Goal: Task Accomplishment & Management: Use online tool/utility

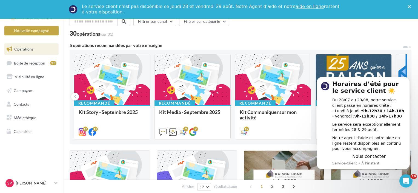
scroll to position [55, 0]
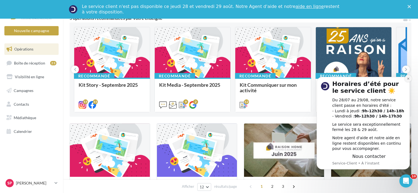
click at [408, 78] on icon "Dismiss notification" at bounding box center [408, 79] width 2 height 2
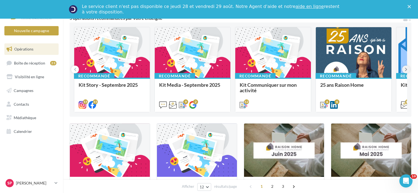
click at [406, 69] on icon at bounding box center [406, 69] width 2 height 5
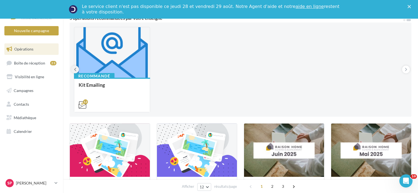
click at [73, 67] on button at bounding box center [75, 69] width 8 height 8
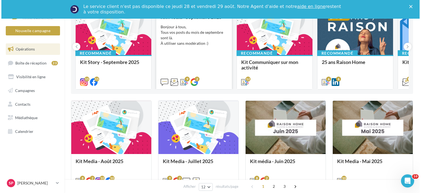
scroll to position [82, 0]
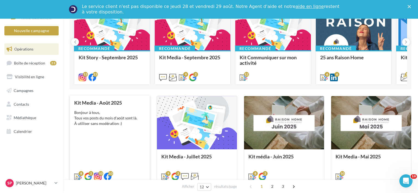
click at [117, 113] on div "Bonjour à tous, Tous vos posts du mois d'août sont là. À utiliser sans modérati…" at bounding box center [109, 118] width 71 height 16
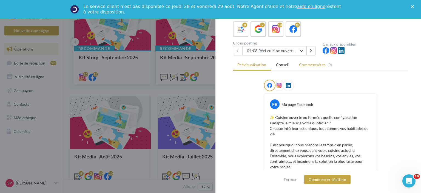
scroll to position [27, 0]
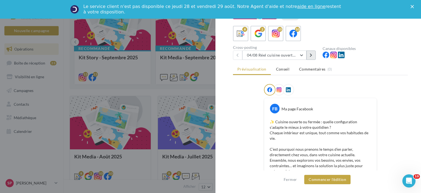
click at [309, 55] on button at bounding box center [310, 54] width 9 height 9
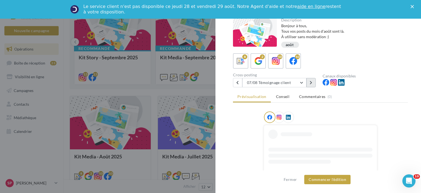
click at [312, 80] on button at bounding box center [310, 82] width 9 height 9
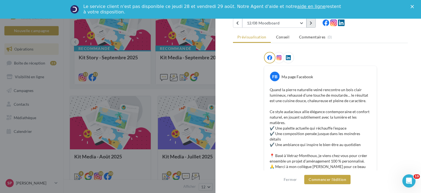
scroll to position [32, 0]
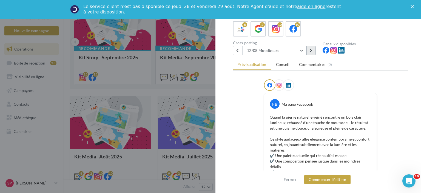
click at [312, 53] on button at bounding box center [310, 50] width 9 height 9
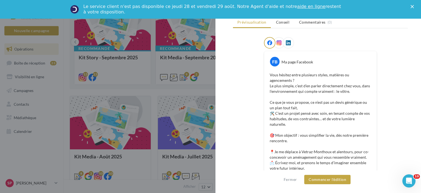
scroll to position [0, 0]
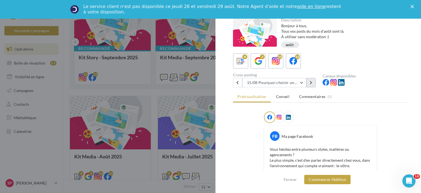
click at [313, 83] on button at bounding box center [310, 82] width 9 height 9
click at [312, 82] on button at bounding box center [310, 82] width 9 height 9
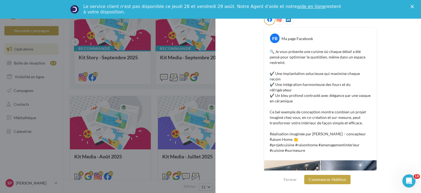
scroll to position [82, 0]
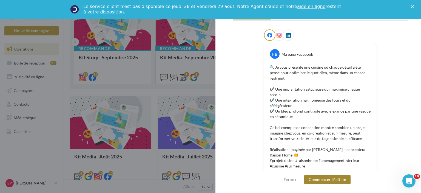
click at [332, 182] on button "Commencer l'édition" at bounding box center [327, 178] width 46 height 9
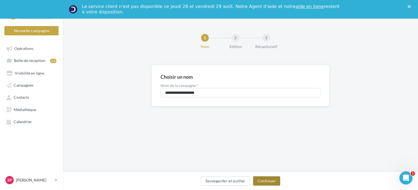
click at [269, 181] on button "Continuer" at bounding box center [266, 180] width 27 height 9
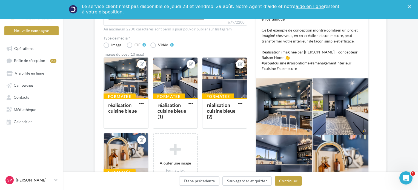
scroll to position [164, 0]
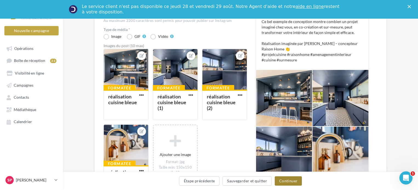
click at [293, 178] on button "Continuer" at bounding box center [288, 180] width 27 height 9
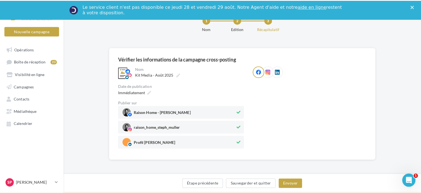
scroll to position [56, 0]
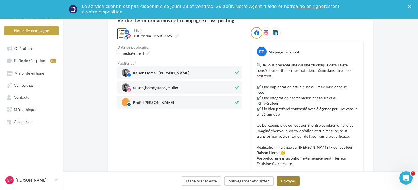
click at [285, 178] on button "Envoyer" at bounding box center [288, 180] width 23 height 9
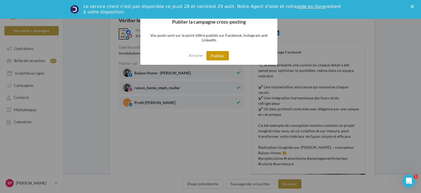
click at [219, 57] on button "Publier" at bounding box center [217, 55] width 22 height 9
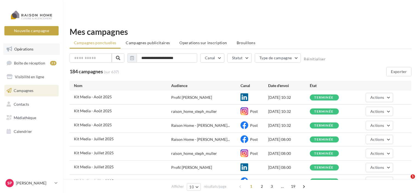
click at [45, 47] on link "Opérations" at bounding box center [31, 49] width 56 height 12
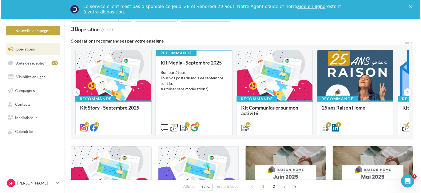
scroll to position [82, 0]
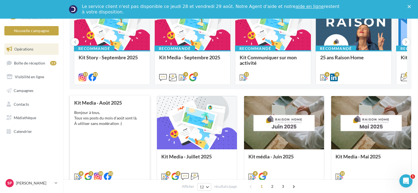
click at [125, 128] on div "Kit Media - Août 2025 Bonjour à tous, Tous vos posts du mois d'août sont là. À …" at bounding box center [109, 139] width 71 height 79
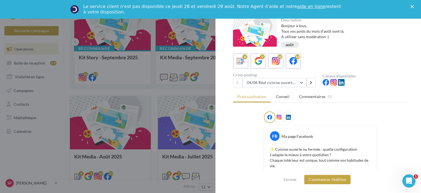
click at [317, 82] on div "Cross-posting 04/08 Réel cuisine ouverte ou fermée 04/08 Réel cuisine ouverte o…" at bounding box center [278, 80] width 90 height 14
click at [312, 82] on icon at bounding box center [310, 83] width 2 height 4
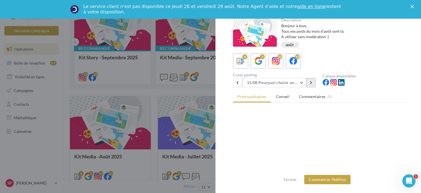
click at [312, 82] on icon at bounding box center [310, 83] width 2 height 4
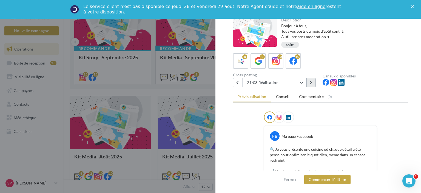
click at [312, 82] on icon at bounding box center [310, 83] width 2 height 4
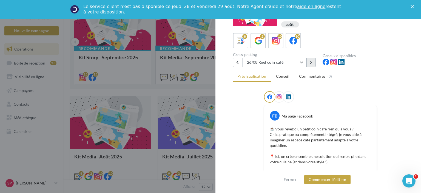
scroll to position [18, 0]
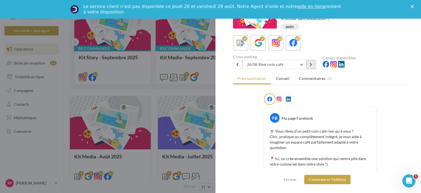
click at [312, 63] on icon at bounding box center [310, 64] width 2 height 4
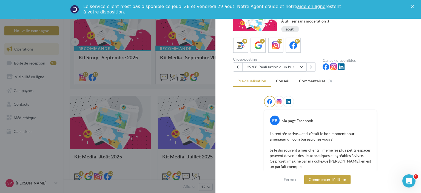
scroll to position [12, 0]
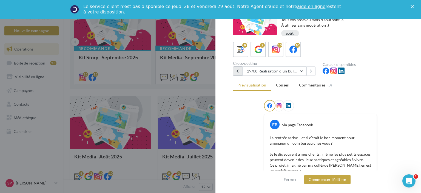
click at [239, 71] on button at bounding box center [237, 70] width 9 height 9
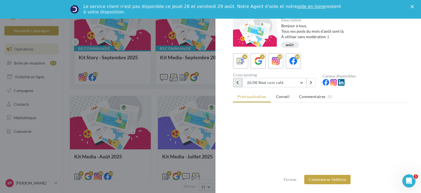
scroll to position [0, 0]
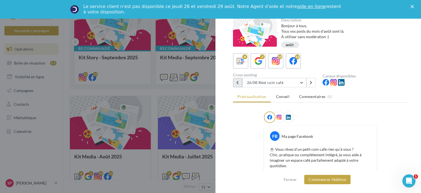
click at [238, 81] on icon at bounding box center [237, 83] width 2 height 4
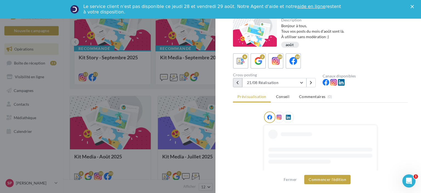
click at [238, 81] on icon at bounding box center [237, 83] width 2 height 4
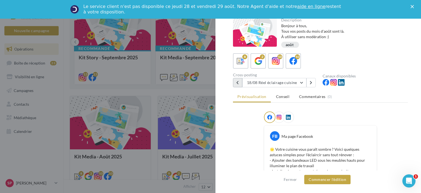
click at [238, 81] on icon at bounding box center [237, 83] width 2 height 4
click at [237, 85] on button at bounding box center [237, 82] width 9 height 9
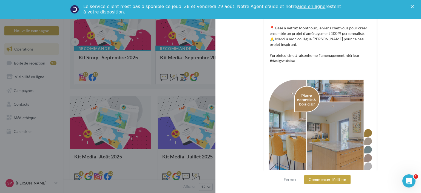
scroll to position [196, 0]
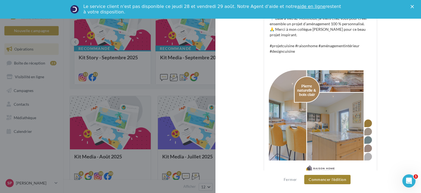
click at [331, 180] on button "Commencer l'édition" at bounding box center [327, 178] width 46 height 9
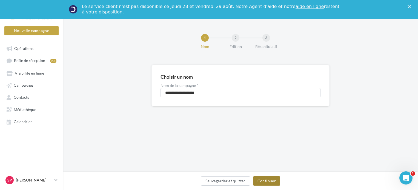
click at [263, 180] on button "Continuer" at bounding box center [266, 180] width 27 height 9
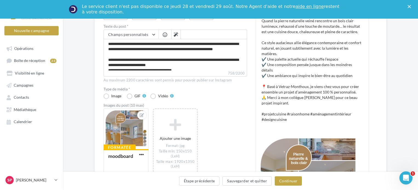
scroll to position [110, 0]
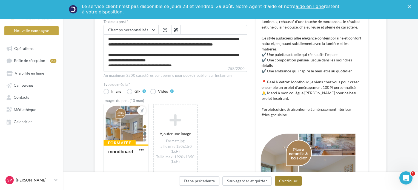
click at [291, 181] on button "Continuer" at bounding box center [288, 180] width 27 height 9
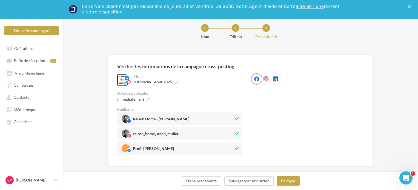
scroll to position [0, 0]
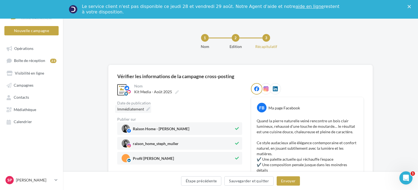
click at [136, 110] on span "Immédiatement" at bounding box center [130, 109] width 27 height 5
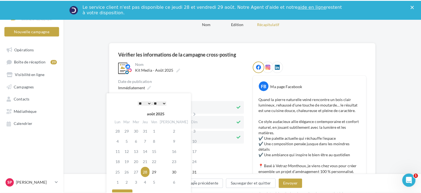
scroll to position [27, 0]
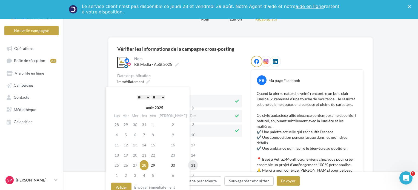
click at [188, 162] on td "31" at bounding box center [193, 165] width 10 height 10
click at [144, 97] on select "* * * * * * * * * * ** ** ** ** ** ** ** ** ** ** ** ** ** **" at bounding box center [144, 97] width 14 height 4
click at [122, 185] on button "Valider" at bounding box center [121, 186] width 20 height 9
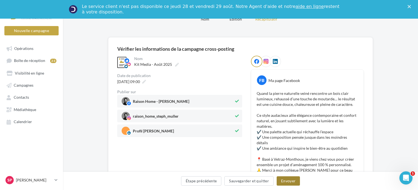
click at [286, 180] on button "Envoyer" at bounding box center [288, 180] width 23 height 9
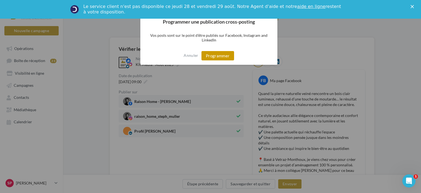
click at [222, 52] on button "Programmer" at bounding box center [217, 55] width 33 height 9
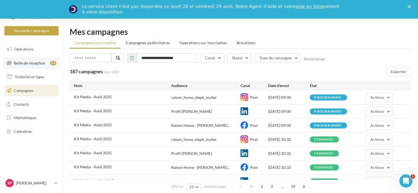
click at [38, 61] on span "Boîte de réception" at bounding box center [29, 62] width 31 height 5
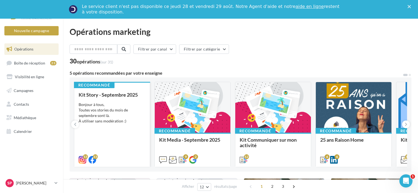
click at [109, 108] on div "Bonjour à tous, Toutes vos stories du mois de septembre sont là. À utiliser san…" at bounding box center [112, 113] width 67 height 22
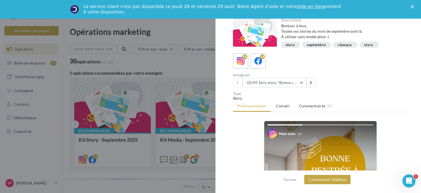
click at [177, 112] on div at bounding box center [210, 96] width 421 height 193
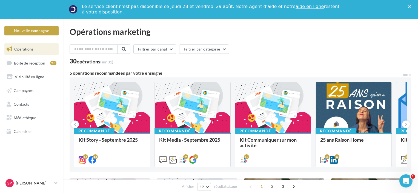
click at [0, 0] on div "Bonjour à tous, Tous vos posts du mois de septembre sont là. À utiliser sans mo…" at bounding box center [0, 0] width 0 height 0
click at [405, 124] on icon at bounding box center [406, 123] width 2 height 5
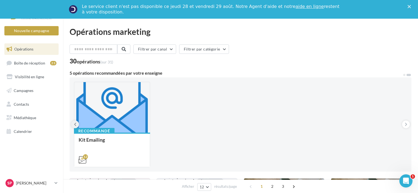
click at [75, 126] on icon at bounding box center [75, 123] width 2 height 5
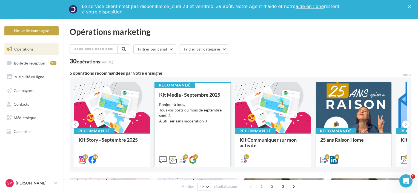
click at [179, 135] on div "Kit Media - Septembre 2025 Bonjour à tous, Tous vos posts du mois de septembre …" at bounding box center [192, 127] width 67 height 70
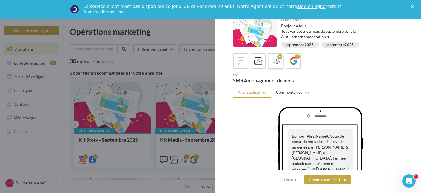
click at [278, 61] on icon at bounding box center [276, 61] width 8 height 8
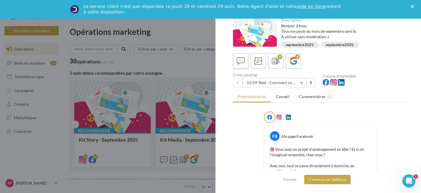
click at [242, 56] on div at bounding box center [241, 61] width 10 height 10
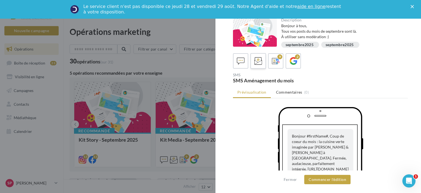
click at [257, 62] on icon at bounding box center [258, 61] width 8 height 8
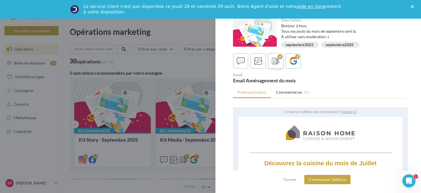
click at [277, 62] on icon at bounding box center [276, 61] width 8 height 8
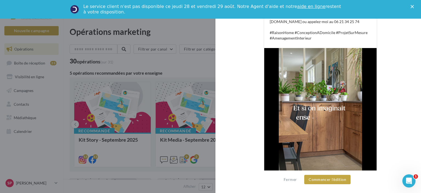
scroll to position [192, 0]
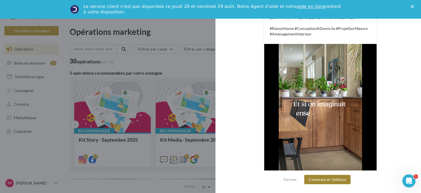
click at [335, 176] on button "Commencer l'édition" at bounding box center [327, 178] width 46 height 9
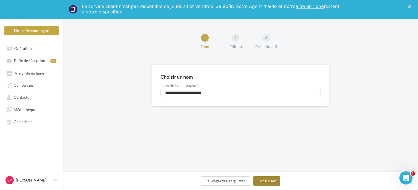
click at [275, 180] on button "Continuer" at bounding box center [266, 180] width 27 height 9
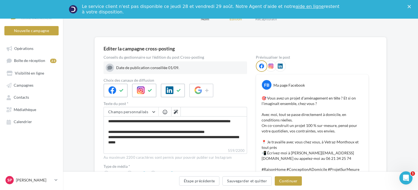
scroll to position [55, 0]
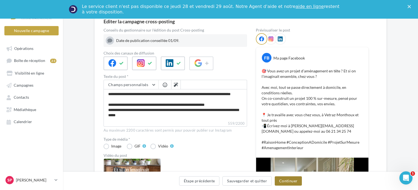
click at [287, 180] on button "Continuer" at bounding box center [288, 180] width 27 height 9
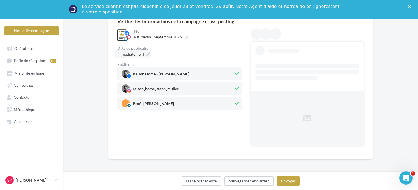
click at [146, 54] on icon at bounding box center [148, 54] width 4 height 4
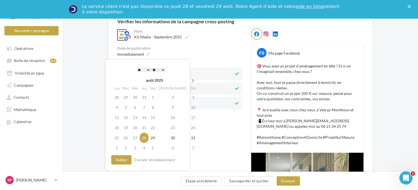
click at [190, 82] on icon at bounding box center [193, 81] width 7 height 4
click at [123, 109] on td "2" at bounding box center [126, 107] width 9 height 10
click at [147, 70] on select "* * * * * * * * * * ** ** ** ** ** ** ** ** ** ** ** ** ** **" at bounding box center [144, 70] width 14 height 4
click at [124, 157] on button "Valider" at bounding box center [121, 159] width 20 height 9
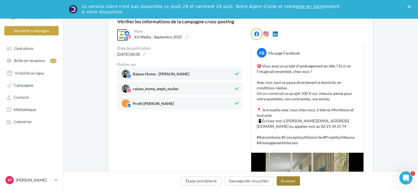
click at [285, 179] on button "Envoyer" at bounding box center [288, 180] width 23 height 9
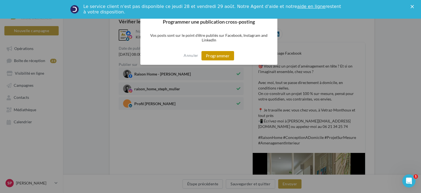
click at [220, 53] on button "Programmer" at bounding box center [217, 55] width 33 height 9
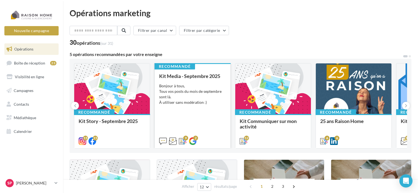
click at [216, 119] on div "Kit Media - Septembre 2025 Bonjour à tous, Tous vos posts du mois de septembre …" at bounding box center [192, 108] width 67 height 70
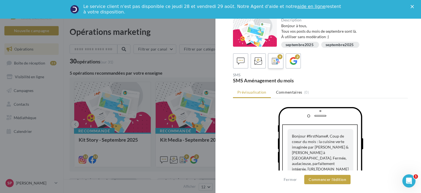
click at [274, 62] on icon at bounding box center [276, 61] width 8 height 8
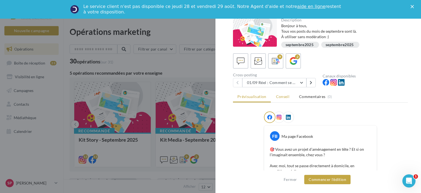
scroll to position [27, 0]
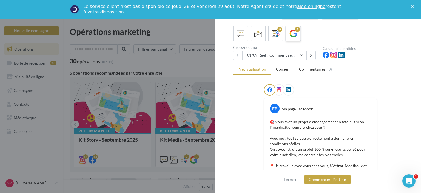
click at [295, 39] on label "2" at bounding box center [293, 33] width 16 height 16
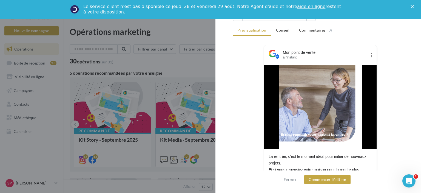
scroll to position [0, 0]
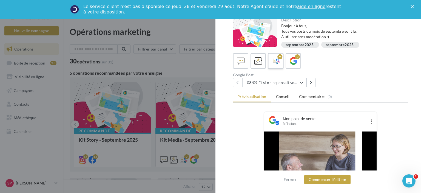
click at [275, 67] on label "9" at bounding box center [276, 61] width 16 height 16
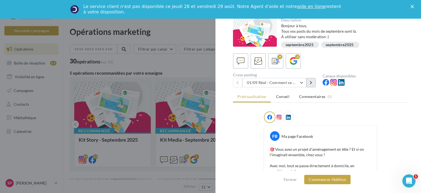
click at [309, 79] on button at bounding box center [310, 82] width 9 height 9
click at [332, 178] on button "Commencer l'édition" at bounding box center [327, 178] width 46 height 9
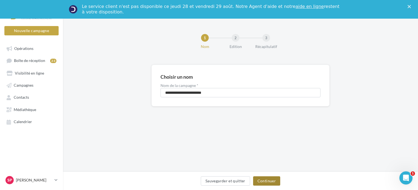
click at [266, 179] on button "Continuer" at bounding box center [266, 180] width 27 height 9
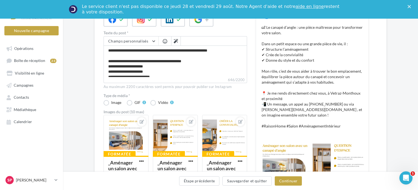
scroll to position [110, 0]
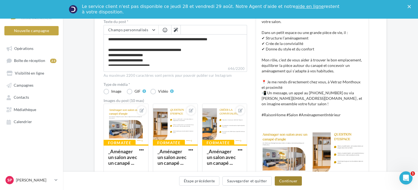
click at [291, 178] on button "Continuer" at bounding box center [288, 180] width 27 height 9
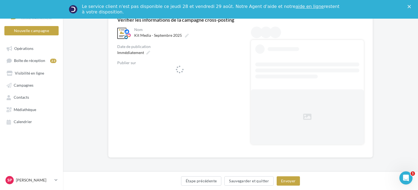
scroll to position [56, 0]
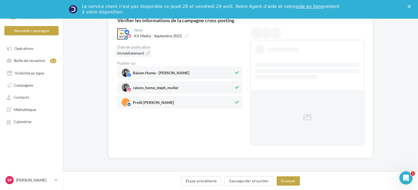
click at [142, 54] on span "Immédiatement" at bounding box center [130, 53] width 27 height 5
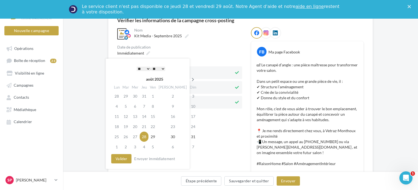
click at [190, 78] on icon at bounding box center [193, 80] width 7 height 4
click at [153, 106] on td "5" at bounding box center [153, 106] width 9 height 10
click at [147, 68] on select "* * * * * * * * * * ** ** ** ** ** ** ** ** ** ** ** ** ** **" at bounding box center [144, 69] width 14 height 4
click at [117, 160] on button "Valider" at bounding box center [121, 158] width 20 height 9
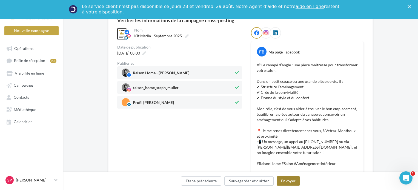
click at [292, 183] on button "Envoyer" at bounding box center [288, 180] width 23 height 9
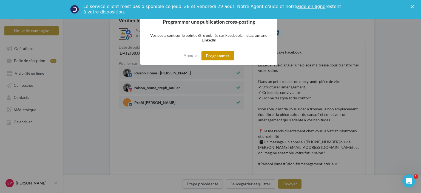
click at [221, 52] on button "Programmer" at bounding box center [217, 55] width 33 height 9
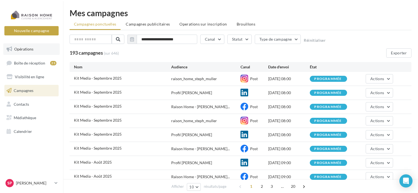
click at [45, 47] on link "Opérations" at bounding box center [31, 49] width 56 height 12
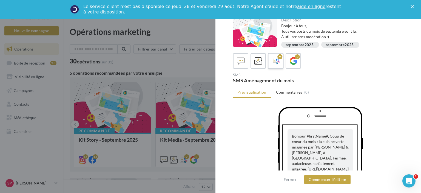
click at [276, 63] on icon at bounding box center [276, 61] width 8 height 8
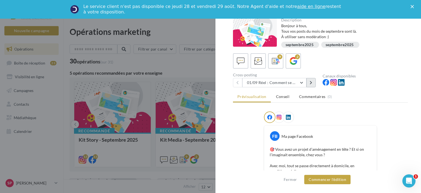
click at [313, 79] on button at bounding box center [310, 82] width 9 height 9
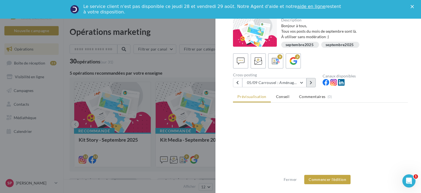
click at [313, 79] on button at bounding box center [310, 82] width 9 height 9
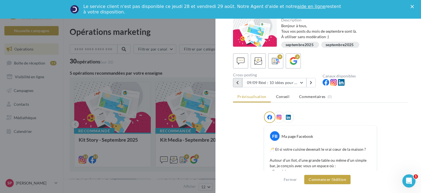
click at [240, 81] on button at bounding box center [237, 82] width 9 height 9
click at [313, 82] on button at bounding box center [310, 82] width 9 height 9
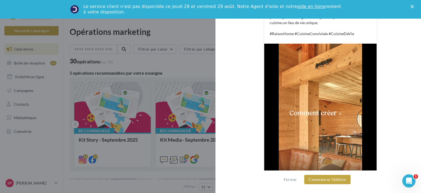
scroll to position [219, 0]
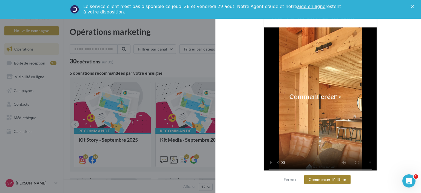
click at [324, 177] on button "Commencer l'édition" at bounding box center [327, 178] width 46 height 9
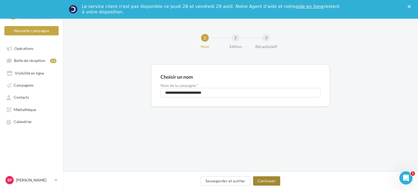
click at [273, 178] on button "Continuer" at bounding box center [266, 180] width 27 height 9
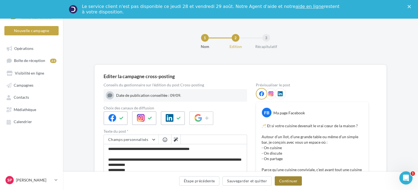
click at [288, 183] on button "Continuer" at bounding box center [288, 180] width 27 height 9
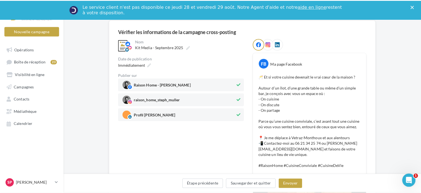
scroll to position [73, 0]
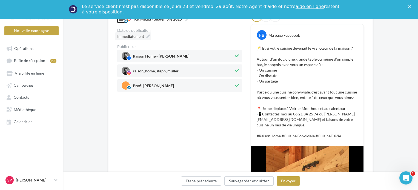
click at [133, 35] on span "Immédiatement" at bounding box center [130, 36] width 27 height 5
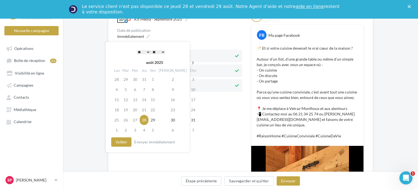
click at [190, 62] on icon at bounding box center [193, 63] width 7 height 4
click at [130, 98] on td "9" at bounding box center [126, 99] width 9 height 10
click at [148, 50] on select "* * * * * * * * * * ** ** ** ** ** ** ** ** ** ** ** ** ** **" at bounding box center [144, 52] width 14 height 4
click at [125, 140] on button "Valider" at bounding box center [121, 141] width 20 height 9
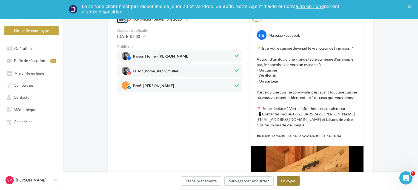
click at [289, 179] on button "Envoyer" at bounding box center [288, 180] width 23 height 9
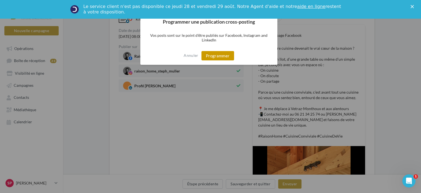
click at [223, 55] on button "Programmer" at bounding box center [217, 55] width 33 height 9
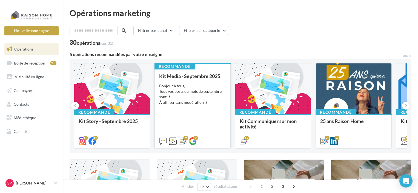
click at [184, 90] on div "Bonjour à tous, Tous vos posts du mois de septembre sont là. À utiliser sans mo…" at bounding box center [192, 94] width 67 height 22
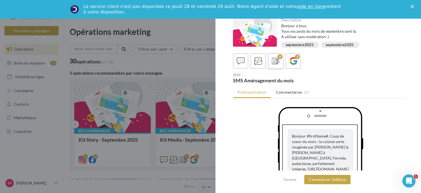
click at [276, 61] on icon at bounding box center [276, 61] width 8 height 8
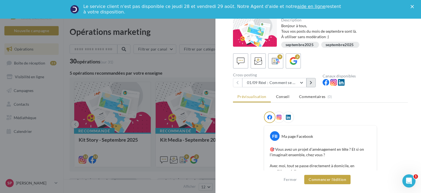
click at [308, 83] on button at bounding box center [310, 82] width 9 height 9
click at [309, 83] on icon at bounding box center [310, 83] width 2 height 4
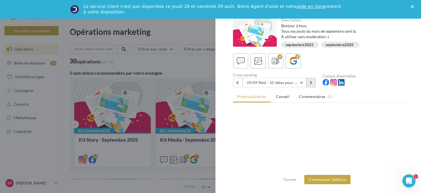
click at [309, 83] on icon at bounding box center [310, 83] width 2 height 4
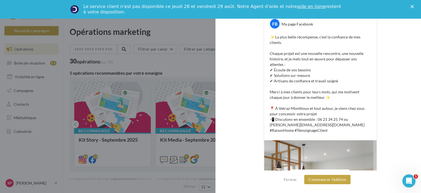
scroll to position [30, 0]
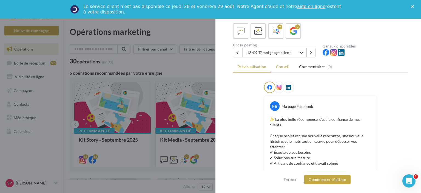
click at [285, 67] on span "Conseil" at bounding box center [282, 66] width 13 height 5
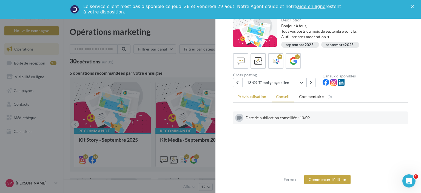
click at [259, 95] on span "Prévisualisation" at bounding box center [251, 96] width 29 height 5
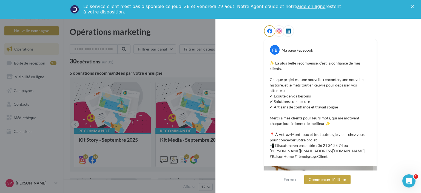
scroll to position [87, 0]
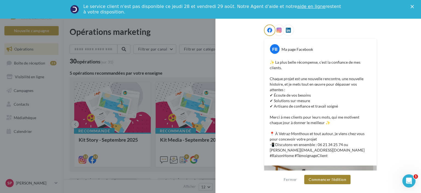
click at [335, 179] on button "Commencer l'édition" at bounding box center [327, 178] width 46 height 9
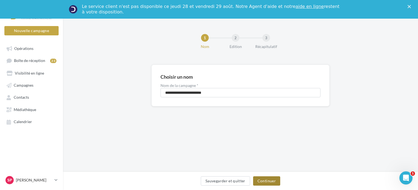
click at [266, 183] on button "Continuer" at bounding box center [266, 180] width 27 height 9
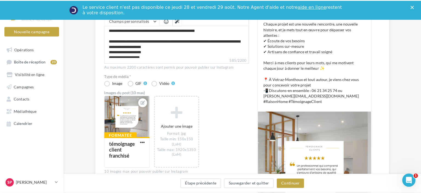
scroll to position [137, 0]
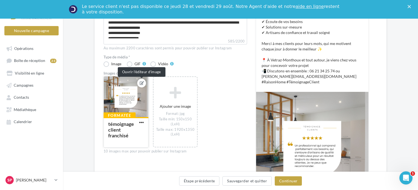
click at [141, 82] on icon at bounding box center [142, 83] width 4 height 4
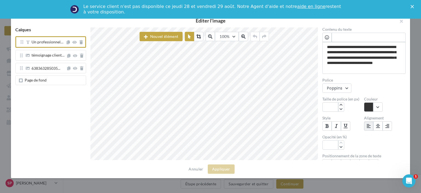
scroll to position [3, 6]
type textarea "**********"
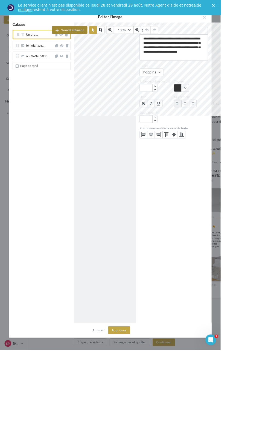
scroll to position [0, 21]
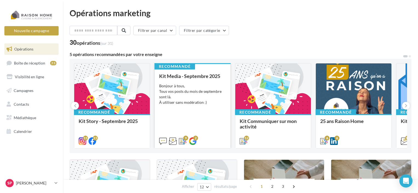
click at [196, 102] on div "Bonjour à tous, Tous vos posts du mois de septembre sont là. À utiliser sans mo…" at bounding box center [192, 94] width 67 height 22
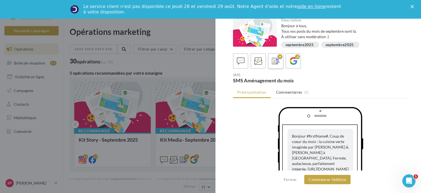
click at [274, 62] on icon at bounding box center [276, 61] width 8 height 8
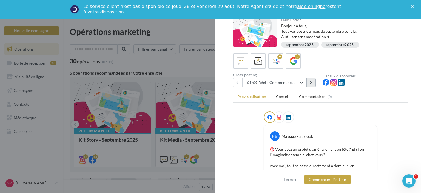
click at [313, 82] on button at bounding box center [310, 82] width 9 height 9
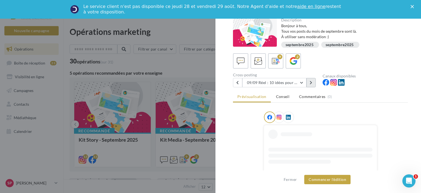
click at [313, 82] on button at bounding box center [310, 82] width 9 height 9
click at [324, 177] on button "Commencer l'édition" at bounding box center [327, 178] width 46 height 9
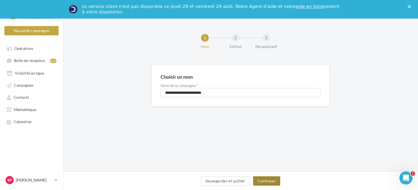
click at [272, 183] on button "Continuer" at bounding box center [266, 180] width 27 height 9
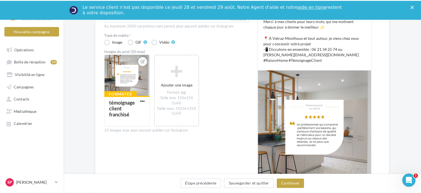
scroll to position [164, 0]
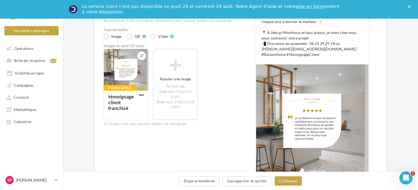
click at [311, 137] on img at bounding box center [312, 120] width 112 height 112
click at [140, 94] on span "button" at bounding box center [141, 95] width 5 height 5
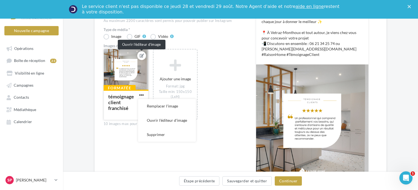
click at [142, 54] on icon at bounding box center [142, 56] width 4 height 4
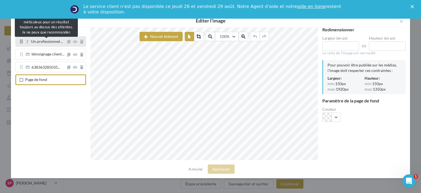
click at [56, 42] on span "Un professionnel…" at bounding box center [47, 41] width 32 height 5
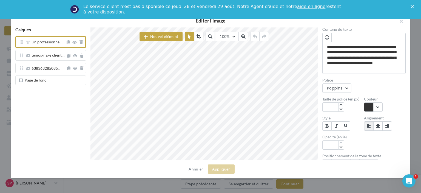
scroll to position [3, 11]
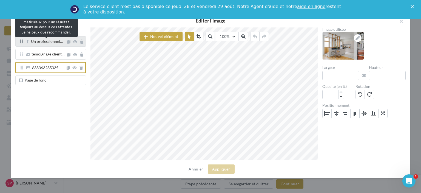
click at [43, 41] on span "Un professionnel…" at bounding box center [47, 41] width 32 height 5
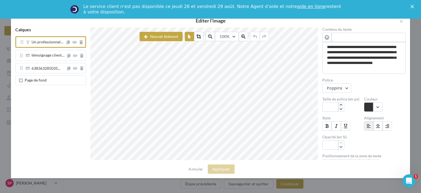
scroll to position [3, 16]
type textarea "**********"
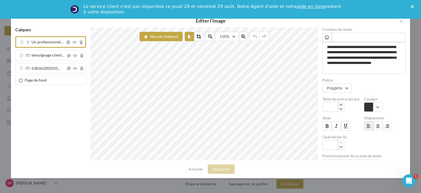
type textarea "**********"
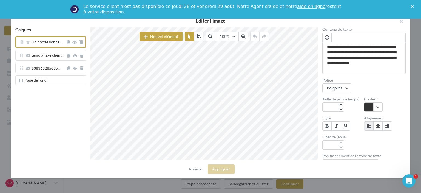
type textarea "**********"
drag, startPoint x: 351, startPoint y: 68, endPoint x: 326, endPoint y: 45, distance: 34.1
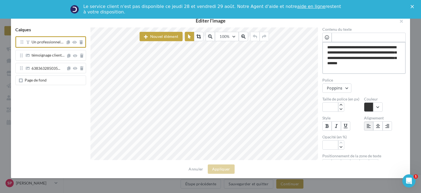
click at [326, 45] on textarea "**********" at bounding box center [363, 58] width 83 height 32
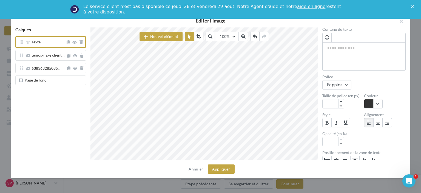
paste textarea "**********"
type textarea "**********"
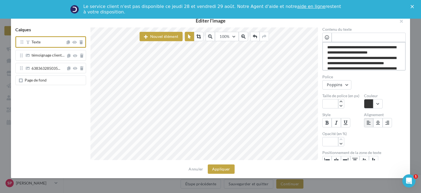
scroll to position [8, 0]
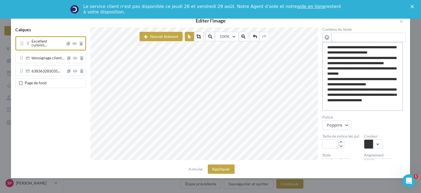
drag, startPoint x: 355, startPoint y: 107, endPoint x: 391, endPoint y: 92, distance: 38.7
click at [391, 92] on textarea "**********" at bounding box center [362, 76] width 81 height 69
type textarea "**********"
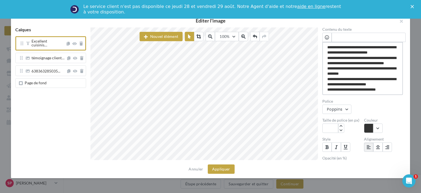
scroll to position [10, 0]
type textarea "**********"
click at [340, 126] on icon "button" at bounding box center [340, 125] width 3 height 3
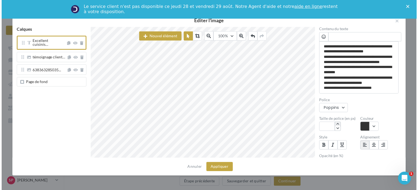
scroll to position [10, 0]
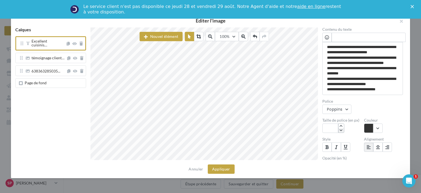
click at [341, 130] on icon "button" at bounding box center [340, 129] width 3 height 3
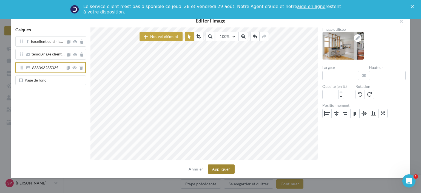
click at [222, 171] on button "Appliquer" at bounding box center [221, 168] width 27 height 9
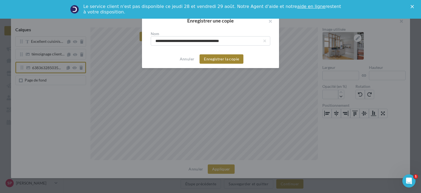
click at [221, 59] on button "Enregistrer la copie" at bounding box center [221, 58] width 44 height 9
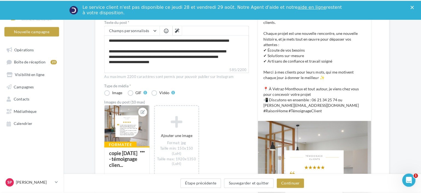
scroll to position [164, 0]
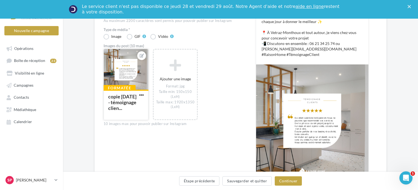
click at [120, 69] on div at bounding box center [126, 69] width 44 height 41
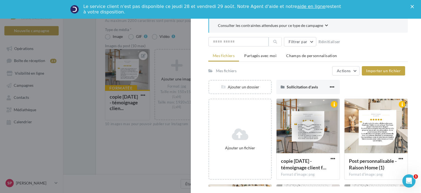
click at [139, 70] on div at bounding box center [210, 96] width 421 height 193
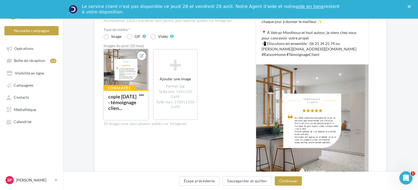
click at [131, 71] on div at bounding box center [126, 69] width 44 height 41
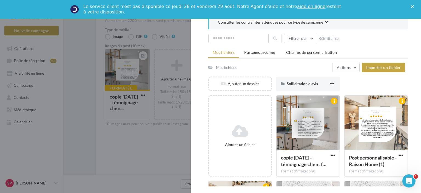
scroll to position [0, 0]
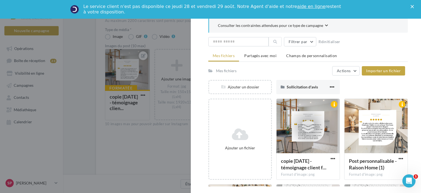
click at [411, 7] on icon "Fermer" at bounding box center [411, 6] width 3 height 3
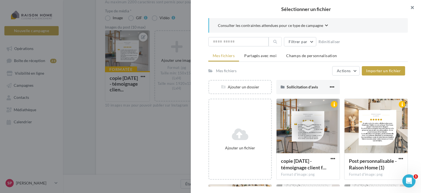
click at [415, 7] on button "button" at bounding box center [410, 8] width 22 height 16
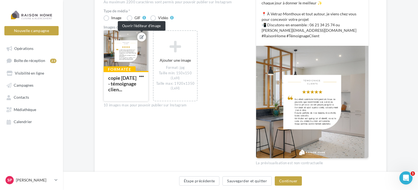
click at [141, 38] on icon at bounding box center [142, 37] width 4 height 4
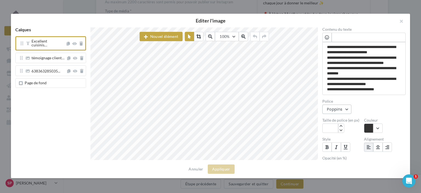
click at [345, 108] on button "Poppins" at bounding box center [336, 108] width 29 height 9
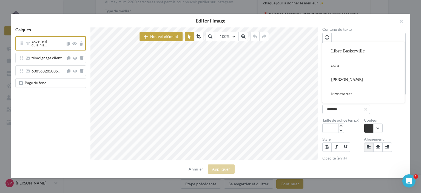
scroll to position [406, 0]
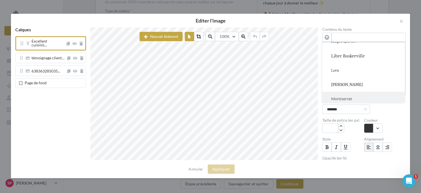
click at [347, 96] on button "Montserrat" at bounding box center [363, 98] width 82 height 14
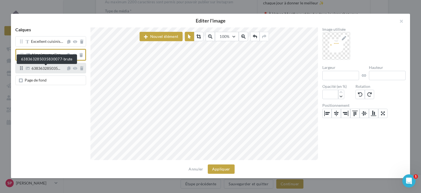
click at [60, 69] on span "638363285035..." at bounding box center [45, 68] width 29 height 5
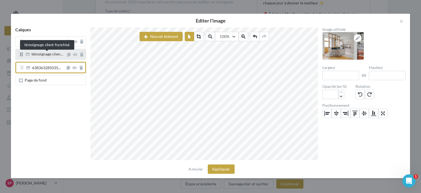
click at [52, 56] on span "témoignage clien…" at bounding box center [46, 53] width 31 height 5
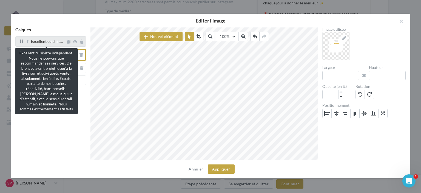
click at [55, 43] on span "Excellent cuisinis…" at bounding box center [47, 41] width 32 height 5
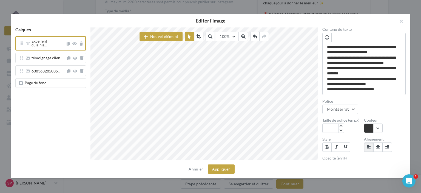
click at [47, 84] on div "Page de fond" at bounding box center [50, 83] width 71 height 10
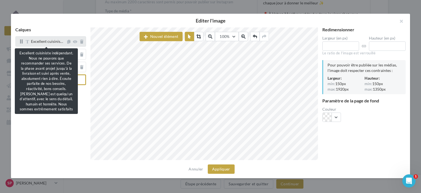
click at [47, 43] on span "Excellent cuisinis…" at bounding box center [47, 41] width 32 height 5
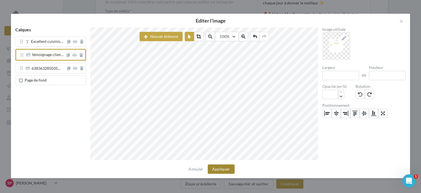
click at [223, 166] on button "Appliquer" at bounding box center [221, 168] width 27 height 9
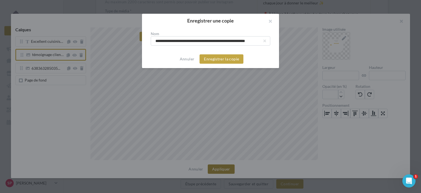
scroll to position [0, 2]
click at [219, 59] on button "Enregistrer la copie" at bounding box center [221, 58] width 44 height 9
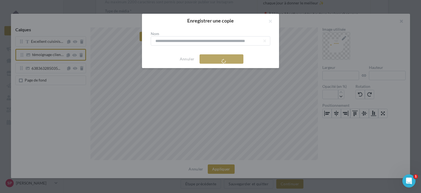
scroll to position [0, 0]
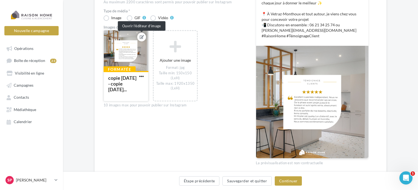
click at [140, 36] on icon at bounding box center [142, 37] width 4 height 4
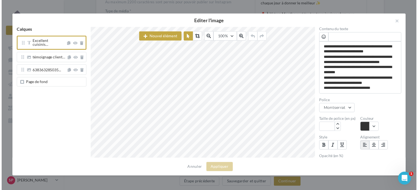
scroll to position [5, 5]
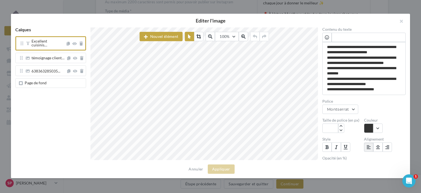
type textarea "**********"
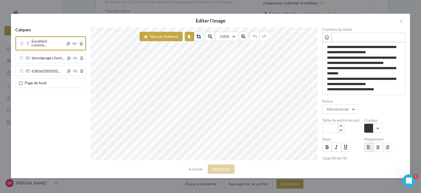
type textarea "**********"
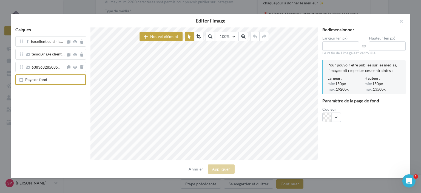
click at [259, 164] on div "Annuler Appliquer" at bounding box center [210, 169] width 399 height 18
click at [54, 45] on div "Excellent cuisinis…" at bounding box center [50, 41] width 71 height 10
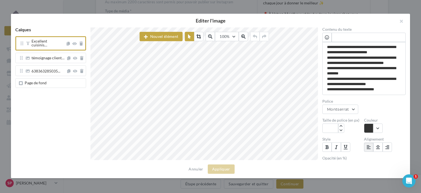
click at [302, 164] on div "Annuler Appliquer" at bounding box center [210, 169] width 399 height 18
click at [401, 21] on button "button" at bounding box center [399, 22] width 22 height 16
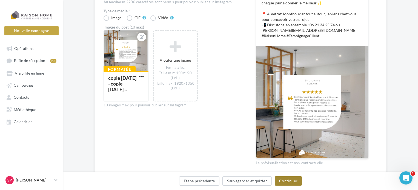
click at [289, 180] on button "Continuer" at bounding box center [288, 180] width 27 height 9
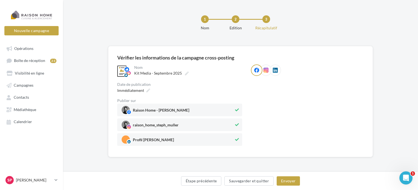
scroll to position [0, 0]
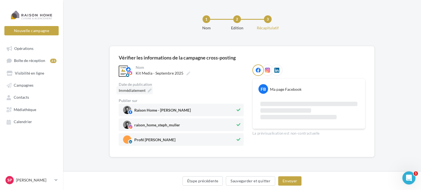
click at [150, 90] on icon at bounding box center [150, 90] width 4 height 4
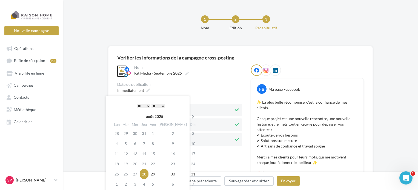
click at [190, 115] on icon at bounding box center [193, 117] width 7 height 4
click at [42, 64] on link "Boîte de réception 23" at bounding box center [31, 60] width 56 height 10
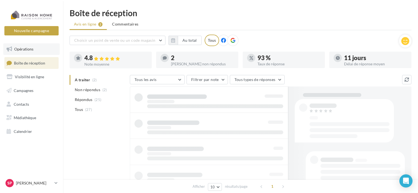
click at [40, 49] on link "Opérations" at bounding box center [31, 49] width 56 height 12
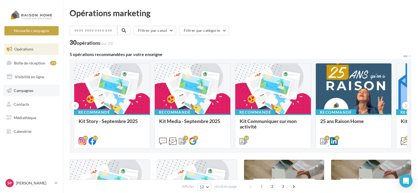
click at [25, 90] on span "Campagnes" at bounding box center [24, 90] width 20 height 5
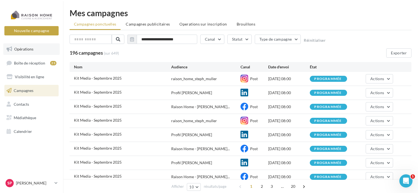
click at [32, 47] on span "Opérations" at bounding box center [23, 49] width 19 height 5
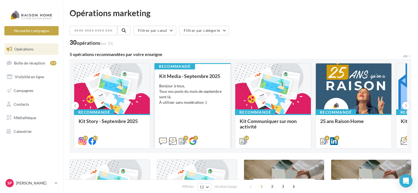
click at [201, 104] on div "Bonjour à tous, Tous vos posts du mois de septembre sont là. À utiliser sans mo…" at bounding box center [192, 94] width 67 height 22
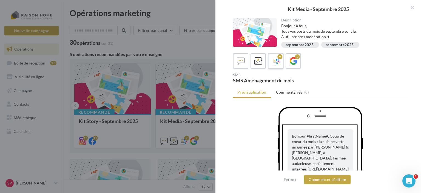
click at [276, 59] on icon at bounding box center [276, 61] width 8 height 8
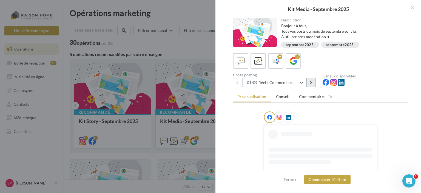
click at [310, 80] on button at bounding box center [310, 82] width 9 height 9
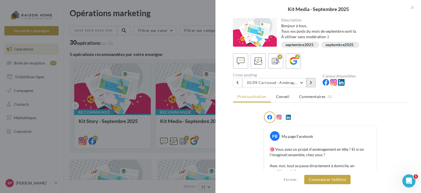
click at [310, 80] on button at bounding box center [310, 82] width 9 height 9
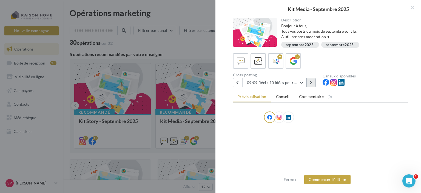
click at [310, 80] on button at bounding box center [310, 82] width 9 height 9
click at [331, 181] on button "Commencer l'édition" at bounding box center [327, 178] width 46 height 9
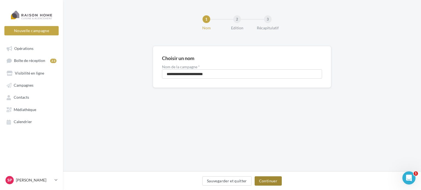
click at [268, 180] on button "Continuer" at bounding box center [267, 180] width 27 height 9
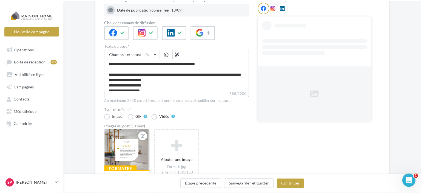
scroll to position [110, 0]
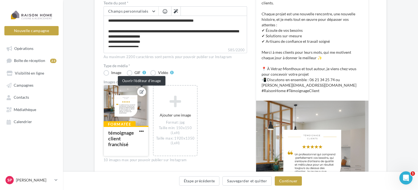
click at [142, 92] on icon at bounding box center [142, 92] width 4 height 4
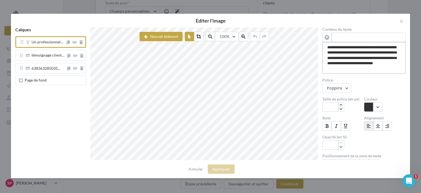
drag, startPoint x: 380, startPoint y: 69, endPoint x: 326, endPoint y: 48, distance: 57.8
click at [326, 48] on textarea "**********" at bounding box center [363, 58] width 83 height 32
drag, startPoint x: 393, startPoint y: 70, endPoint x: 326, endPoint y: 49, distance: 69.9
click at [326, 49] on textarea "**********" at bounding box center [363, 58] width 83 height 32
paste textarea "**********"
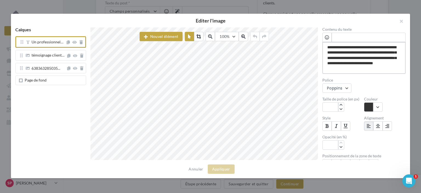
type textarea "**********"
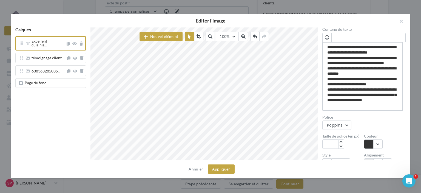
scroll to position [27, 0]
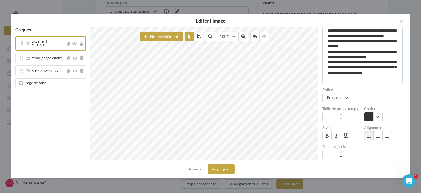
drag, startPoint x: 360, startPoint y: 78, endPoint x: 390, endPoint y: 62, distance: 33.7
click at [390, 62] on textarea "**********" at bounding box center [362, 49] width 81 height 69
type textarea "**********"
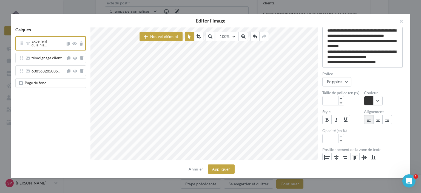
type textarea "**********"
click at [342, 98] on icon "button" at bounding box center [340, 98] width 3 height 3
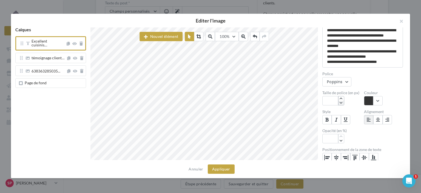
click at [341, 101] on button "button" at bounding box center [340, 103] width 5 height 4
click at [340, 96] on div "Taille de police (en px) **" at bounding box center [343, 98] width 42 height 15
click at [342, 97] on icon "button" at bounding box center [340, 98] width 3 height 3
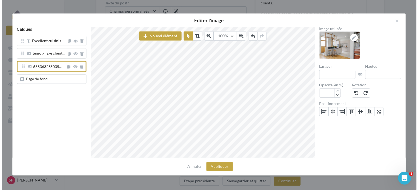
scroll to position [0, 0]
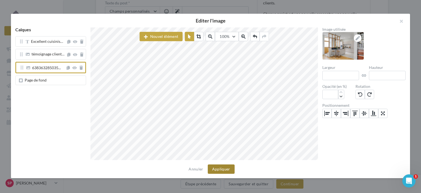
click at [223, 170] on button "Appliquer" at bounding box center [221, 168] width 27 height 9
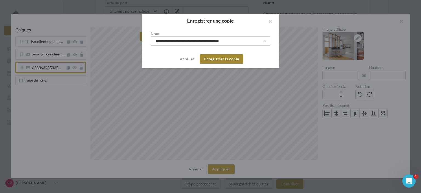
click at [230, 60] on button "Enregistrer la copie" at bounding box center [221, 58] width 44 height 9
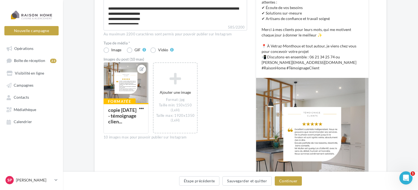
scroll to position [137, 0]
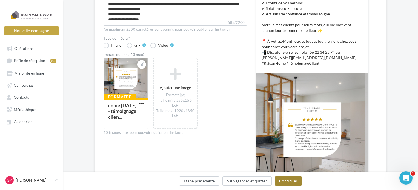
click at [283, 179] on button "Continuer" at bounding box center [288, 180] width 27 height 9
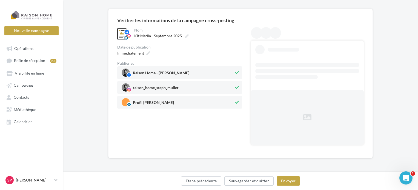
scroll to position [0, 0]
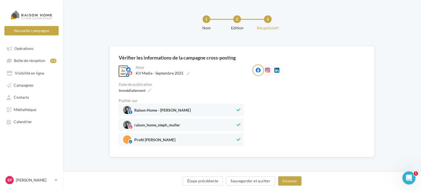
click at [147, 53] on div "**********" at bounding box center [242, 101] width 265 height 111
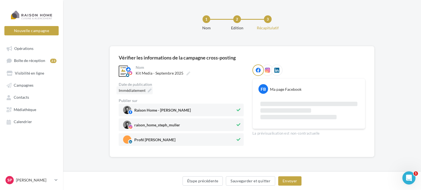
click at [145, 89] on span "Immédiatement" at bounding box center [132, 90] width 27 height 5
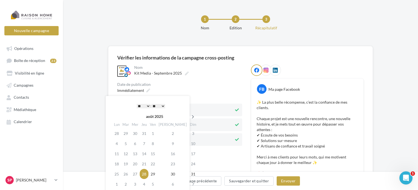
click at [188, 113] on th at bounding box center [193, 116] width 10 height 8
click at [157, 152] on td "12" at bounding box center [153, 153] width 9 height 10
click at [142, 104] on select "* * * * * * * * * * ** ** ** ** ** ** ** ** ** ** ** ** ** **" at bounding box center [144, 106] width 14 height 4
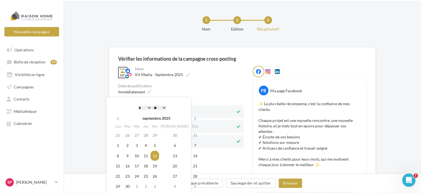
scroll to position [55, 0]
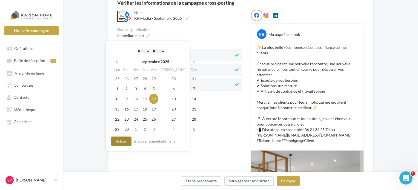
click at [122, 142] on button "Valider" at bounding box center [121, 140] width 20 height 9
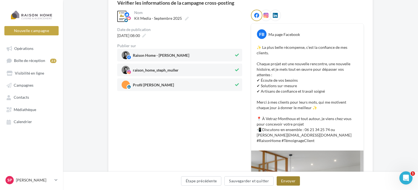
click at [292, 180] on button "Envoyer" at bounding box center [288, 180] width 23 height 9
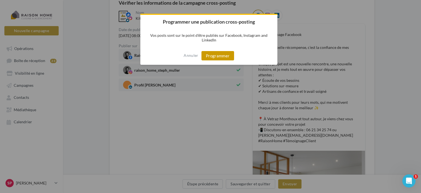
click at [220, 57] on button "Programmer" at bounding box center [217, 55] width 33 height 9
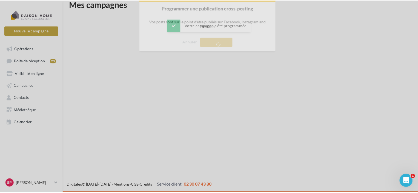
scroll to position [9, 0]
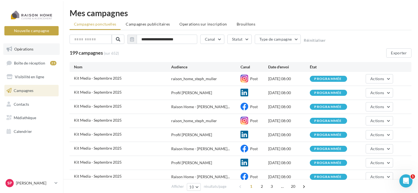
click at [36, 53] on link "Opérations" at bounding box center [31, 49] width 56 height 12
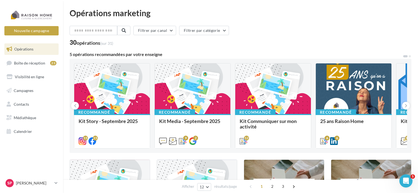
click at [0, 0] on div "Bonjour à tous, Tous vos posts du mois de septembre sont là. À utiliser sans mo…" at bounding box center [0, 0] width 0 height 0
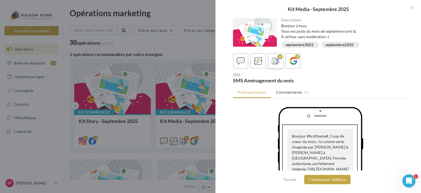
click at [271, 64] on div "9" at bounding box center [276, 61] width 10 height 10
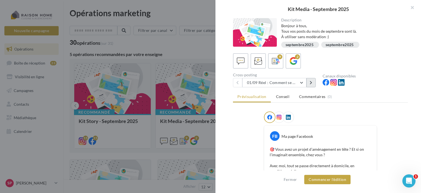
click at [313, 82] on button at bounding box center [310, 82] width 9 height 9
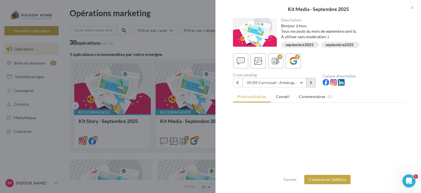
click at [313, 82] on button at bounding box center [310, 82] width 9 height 9
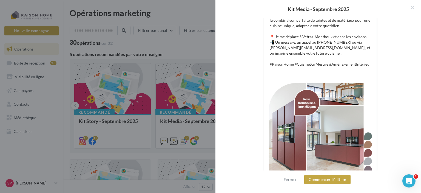
scroll to position [202, 0]
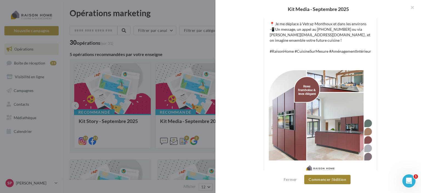
click at [324, 177] on button "Commencer l'édition" at bounding box center [327, 178] width 46 height 9
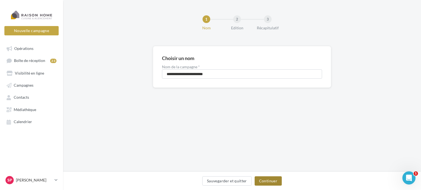
click at [266, 181] on button "Continuer" at bounding box center [267, 180] width 27 height 9
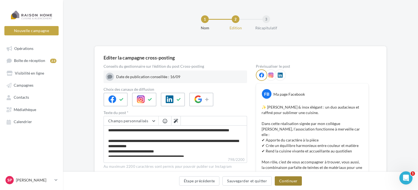
click at [289, 185] on button "Continuer" at bounding box center [288, 180] width 27 height 9
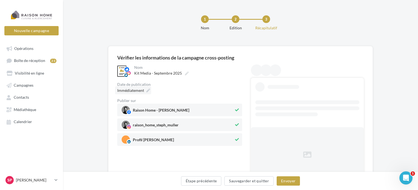
click at [131, 88] on span "Immédiatement" at bounding box center [130, 90] width 27 height 5
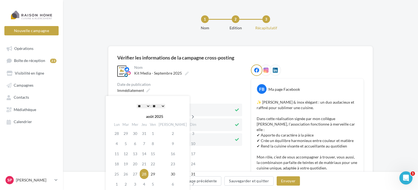
click at [190, 116] on icon at bounding box center [193, 117] width 7 height 4
click at [128, 162] on td "16" at bounding box center [126, 164] width 9 height 10
click at [149, 105] on select "* * * * * * * * * * ** ** ** ** ** ** ** ** ** ** ** ** ** **" at bounding box center [144, 106] width 14 height 4
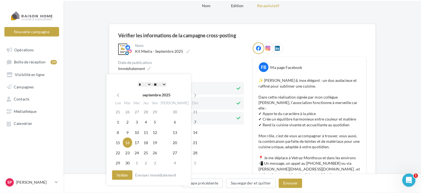
scroll to position [27, 0]
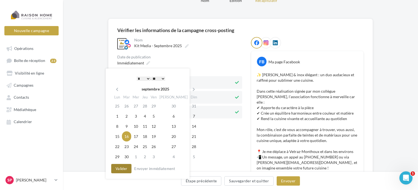
click at [124, 170] on button "Valider" at bounding box center [121, 168] width 20 height 9
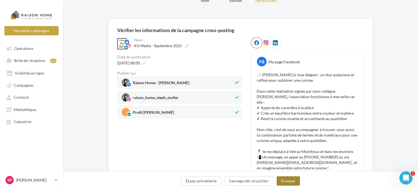
click at [285, 180] on button "Envoyer" at bounding box center [288, 180] width 23 height 9
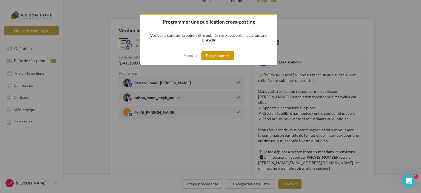
click at [215, 53] on button "Programmer" at bounding box center [217, 55] width 33 height 9
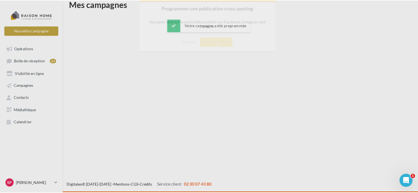
scroll to position [9, 0]
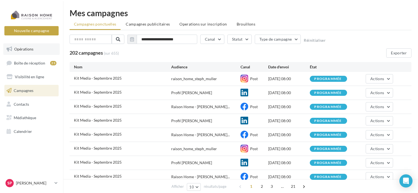
click at [42, 50] on link "Opérations" at bounding box center [31, 49] width 56 height 12
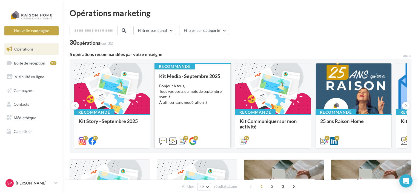
click at [185, 94] on div "Bonjour à tous, Tous vos posts du mois de septembre sont là. À utiliser sans mo…" at bounding box center [192, 94] width 67 height 22
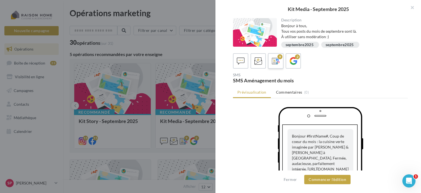
drag, startPoint x: 278, startPoint y: 62, endPoint x: 278, endPoint y: 66, distance: 4.1
click at [278, 62] on icon at bounding box center [276, 61] width 8 height 8
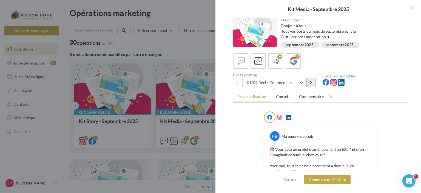
click at [311, 81] on icon at bounding box center [310, 83] width 2 height 4
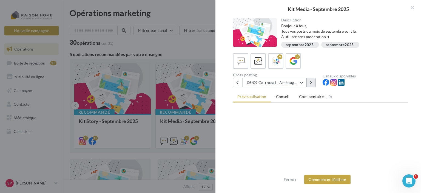
click at [311, 81] on icon at bounding box center [310, 83] width 2 height 4
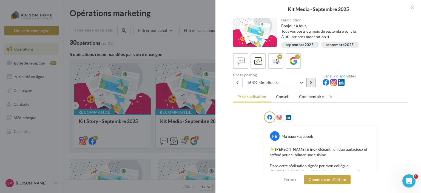
click at [311, 81] on icon at bounding box center [310, 83] width 2 height 4
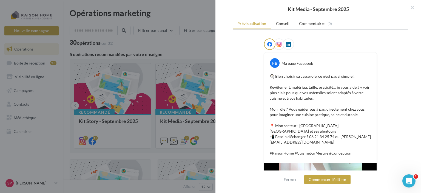
scroll to position [18, 0]
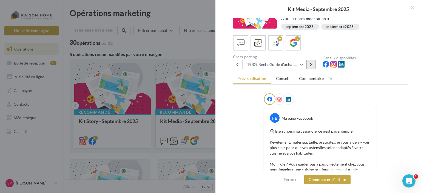
click at [310, 64] on icon at bounding box center [310, 64] width 2 height 4
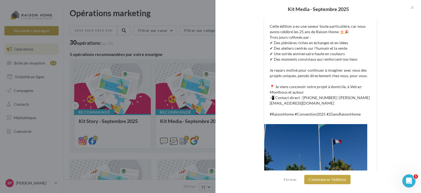
scroll to position [125, 0]
